Goal: Communication & Community: Participate in discussion

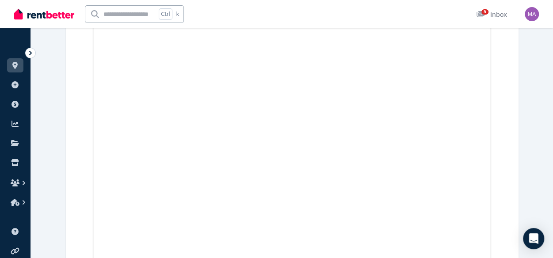
scroll to position [3588, 0]
click at [20, 68] on link at bounding box center [15, 65] width 16 height 14
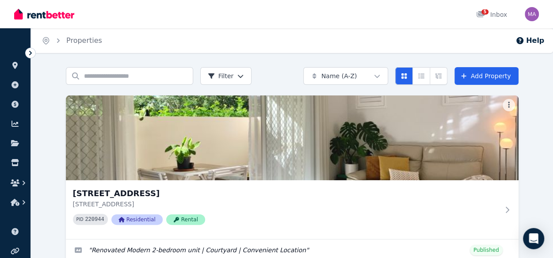
scroll to position [88, 0]
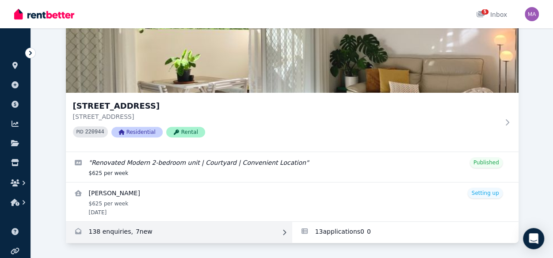
click at [141, 235] on link "Enquiries for Unit 1 11/13 Calder Road, Rydalmere" at bounding box center [179, 232] width 226 height 21
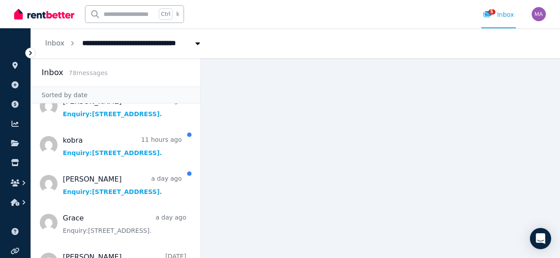
scroll to position [214, 0]
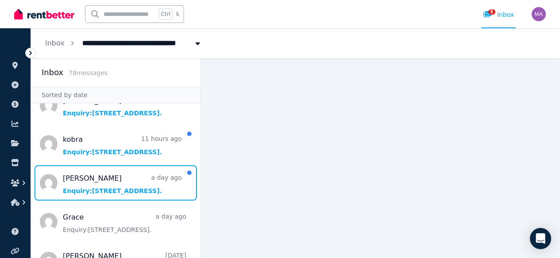
click at [136, 171] on span "Message list" at bounding box center [115, 182] width 169 height 35
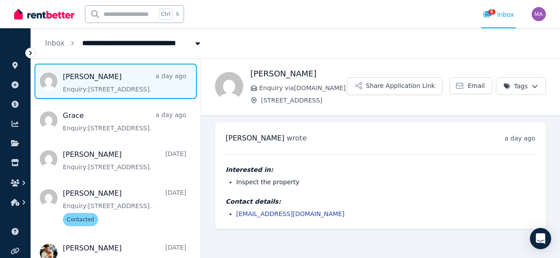
scroll to position [319, 0]
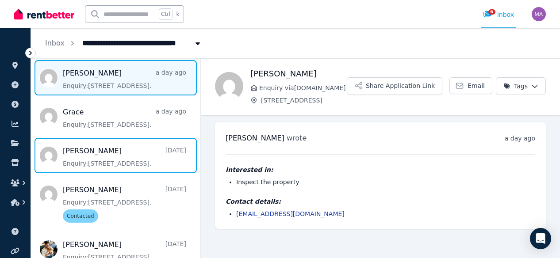
click at [104, 162] on span "Message list" at bounding box center [115, 155] width 169 height 35
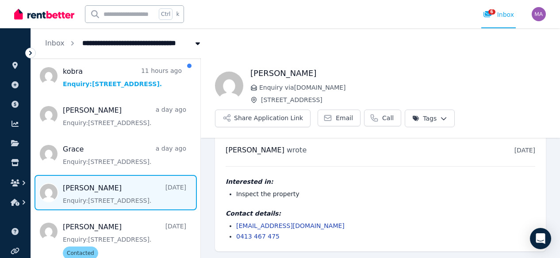
scroll to position [280, 0]
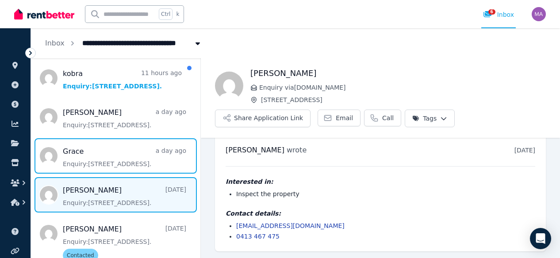
click at [104, 162] on span "Message list" at bounding box center [115, 155] width 169 height 35
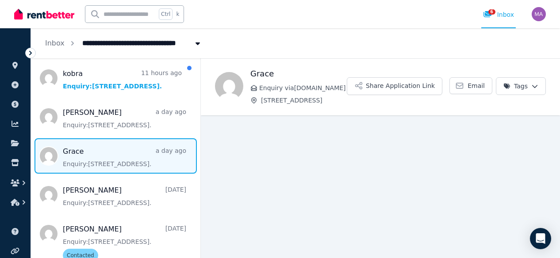
scroll to position [16, 0]
